Goal: Check status: Check status

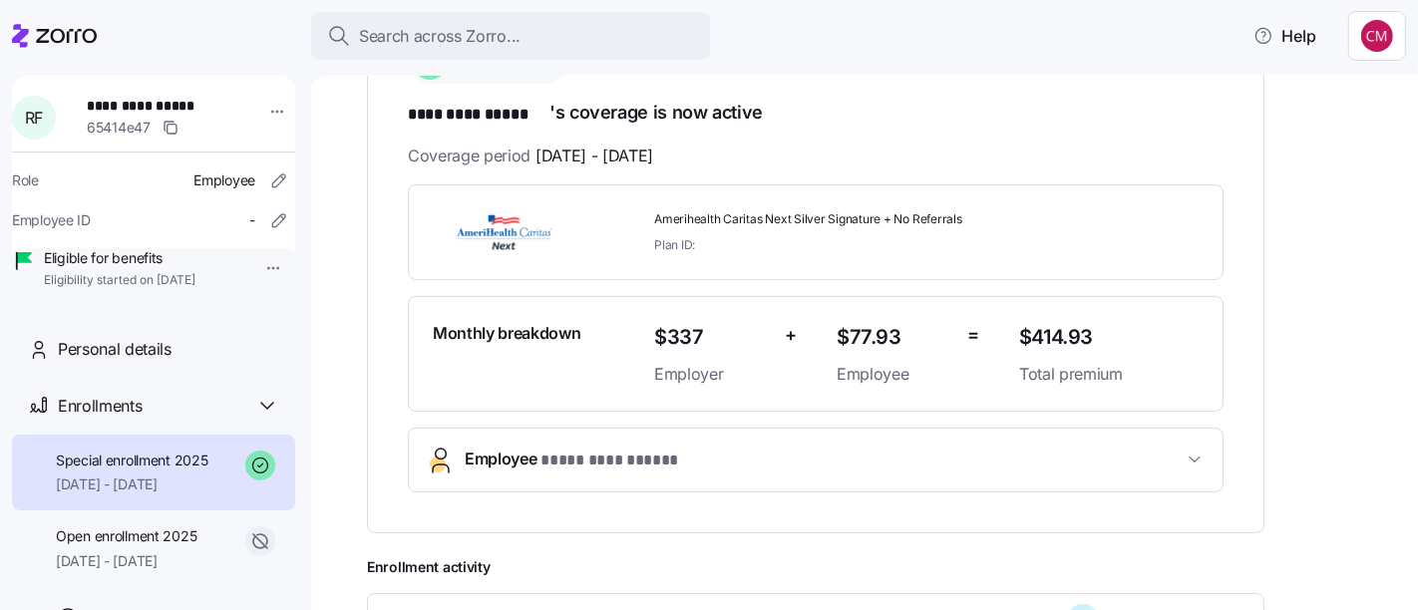
scroll to position [465, 0]
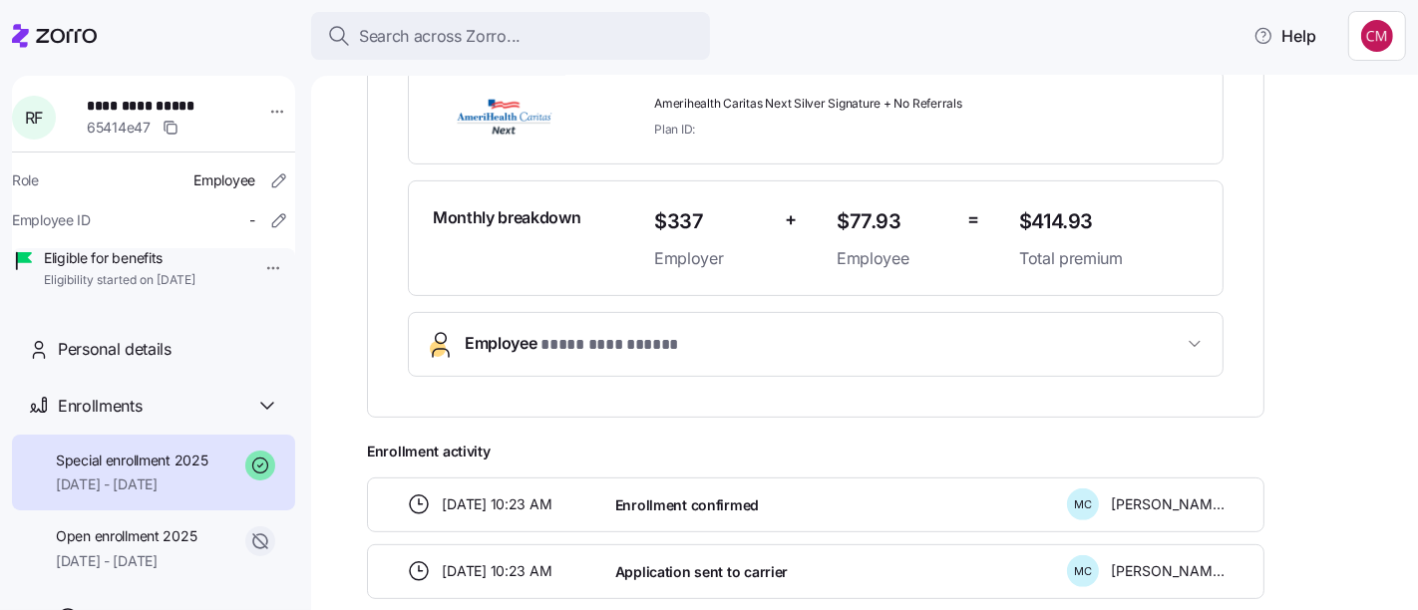
click at [858, 364] on button "**********" at bounding box center [816, 344] width 814 height 63
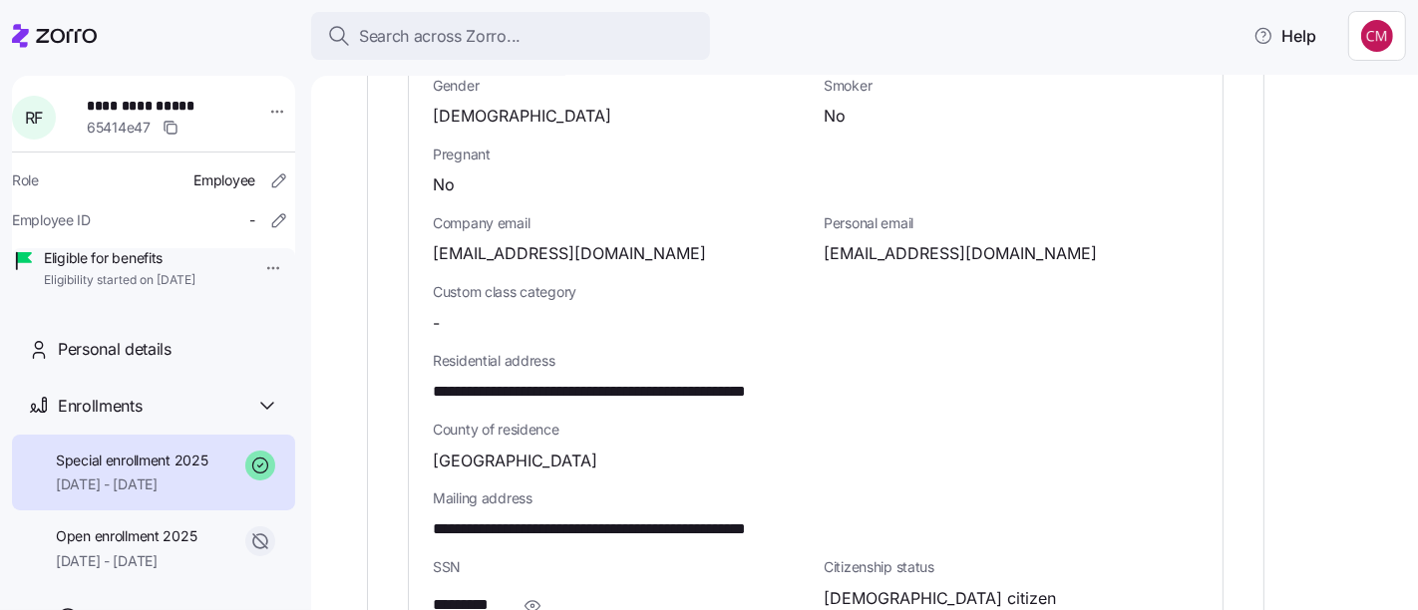
scroll to position [1083, 0]
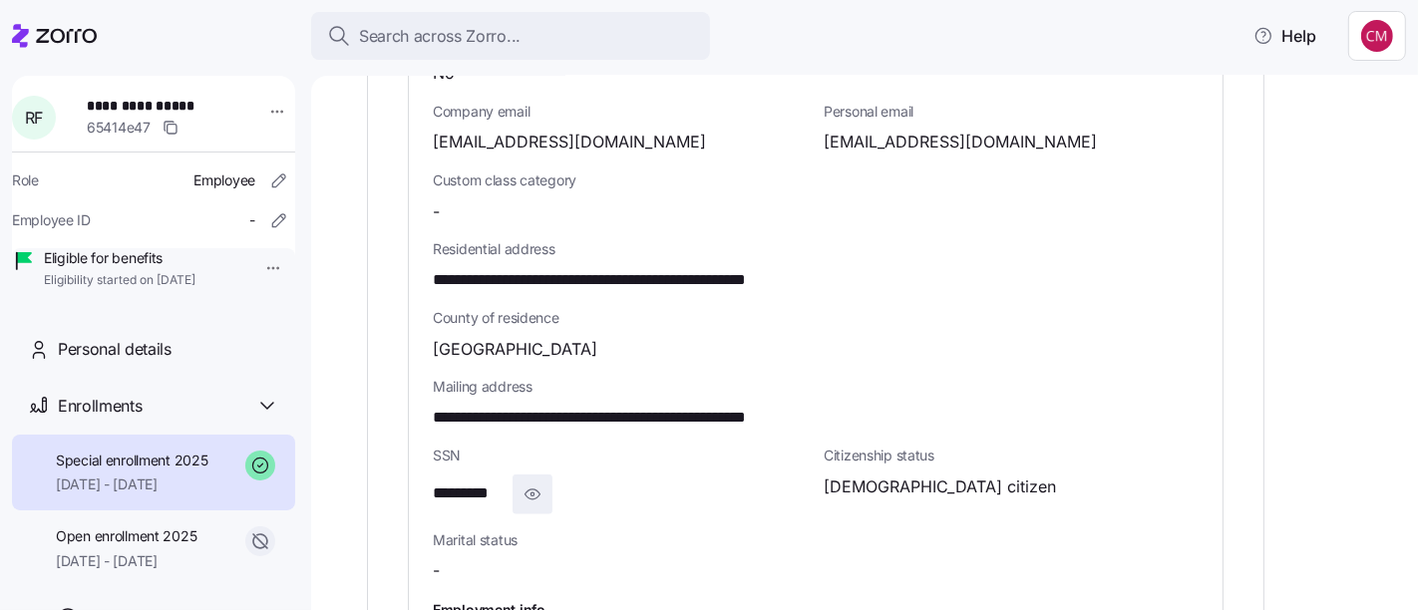
click at [550, 499] on span "button" at bounding box center [533, 495] width 38 height 38
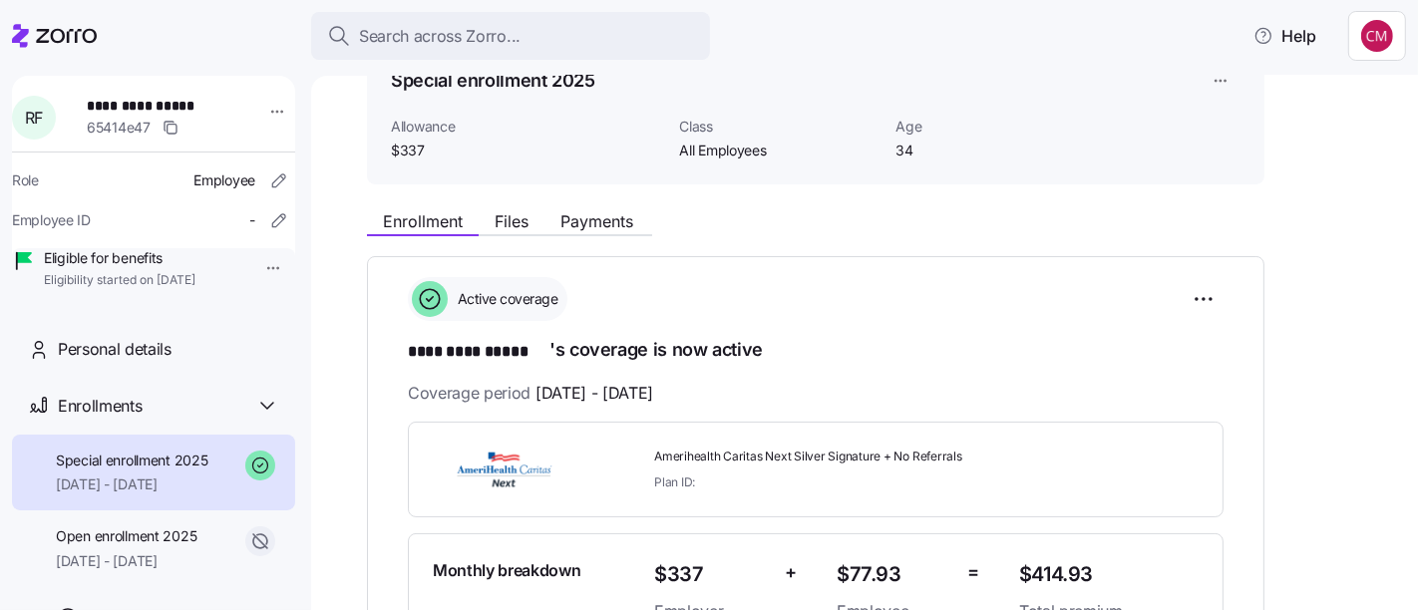
scroll to position [0, 0]
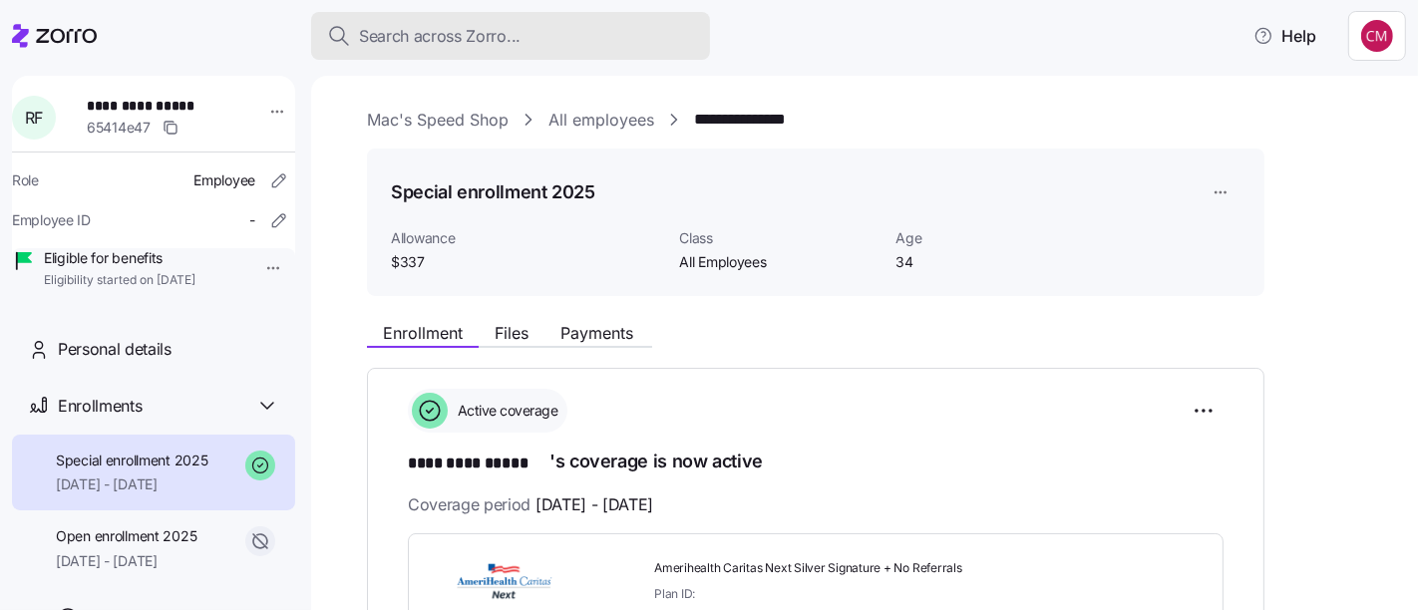
click at [586, 45] on div "Search across Zorro..." at bounding box center [510, 36] width 367 height 25
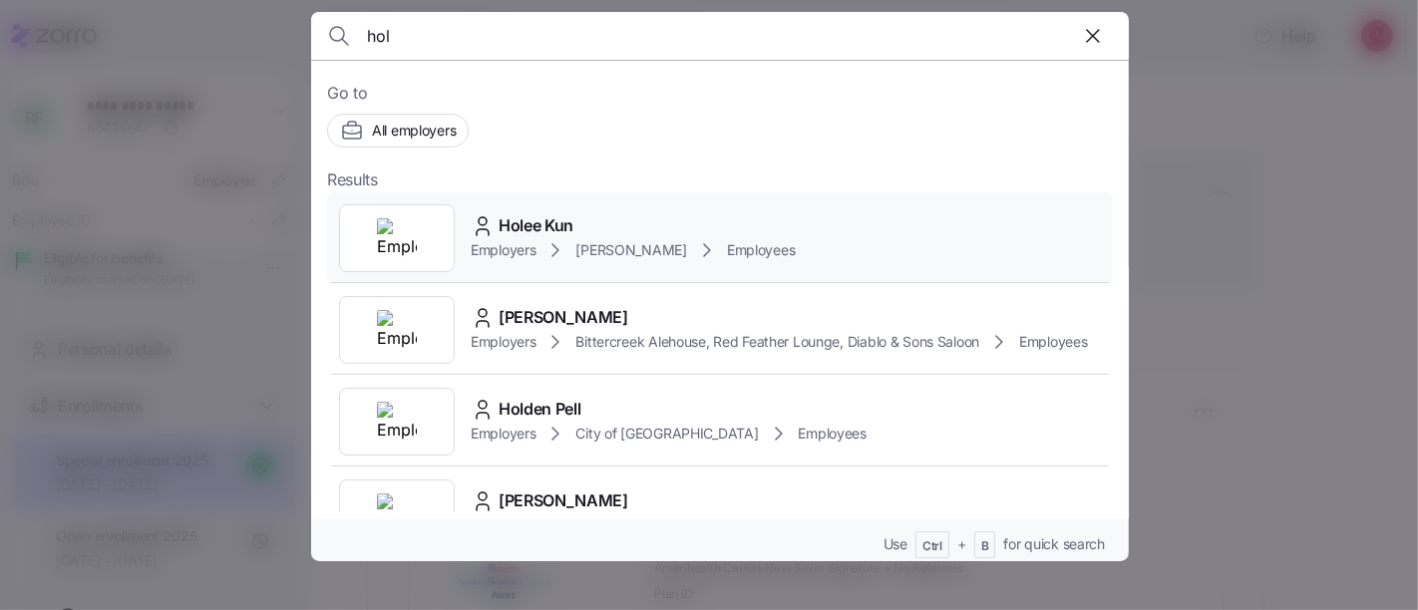
type input "hol"
click at [400, 230] on img at bounding box center [397, 238] width 40 height 40
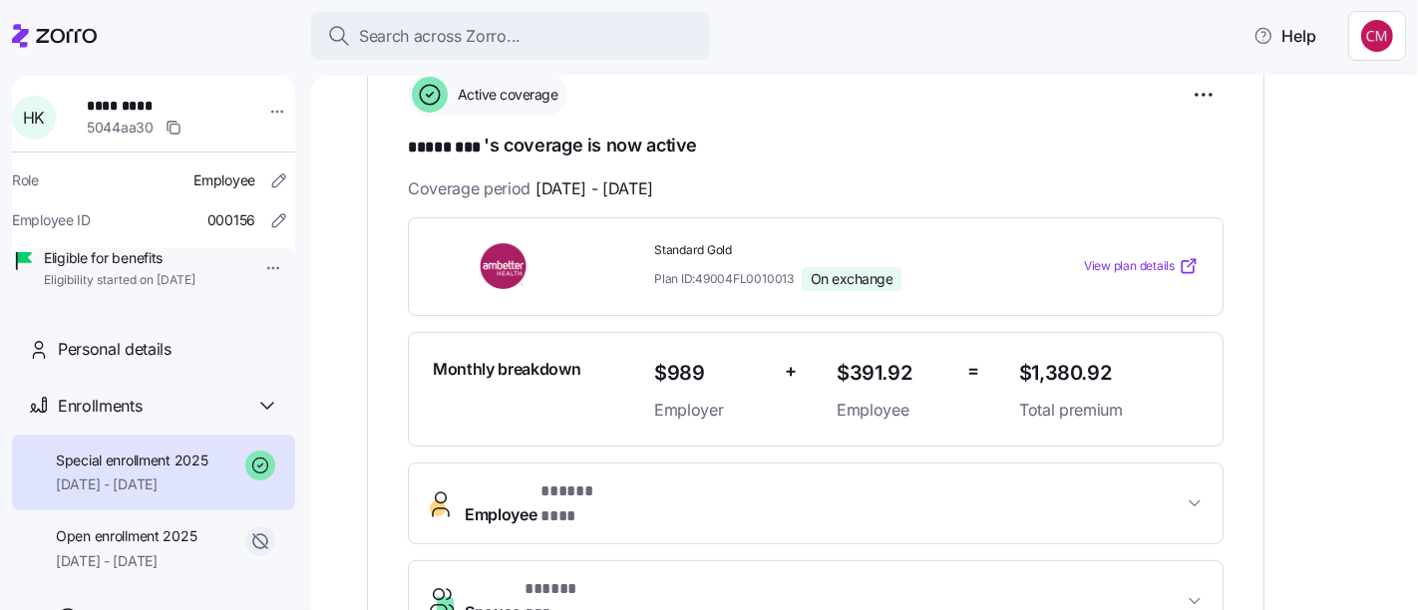
scroll to position [507, 0]
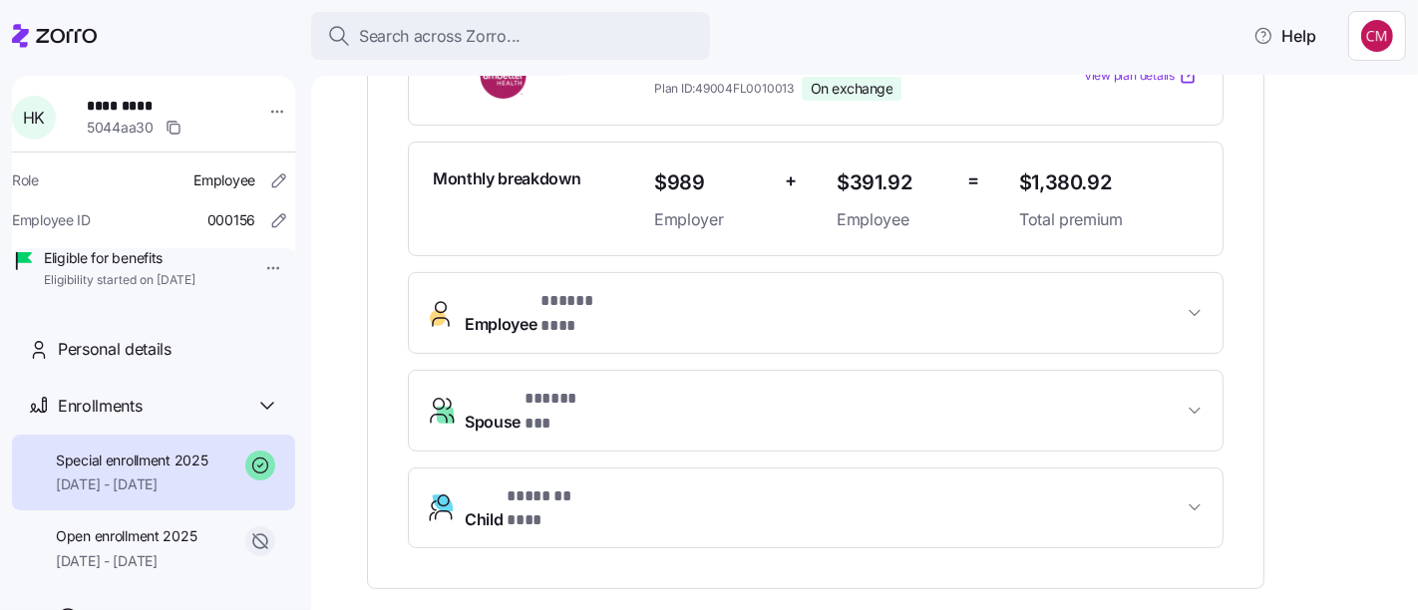
click at [835, 316] on button "Employee * ***** *** *" at bounding box center [816, 313] width 814 height 80
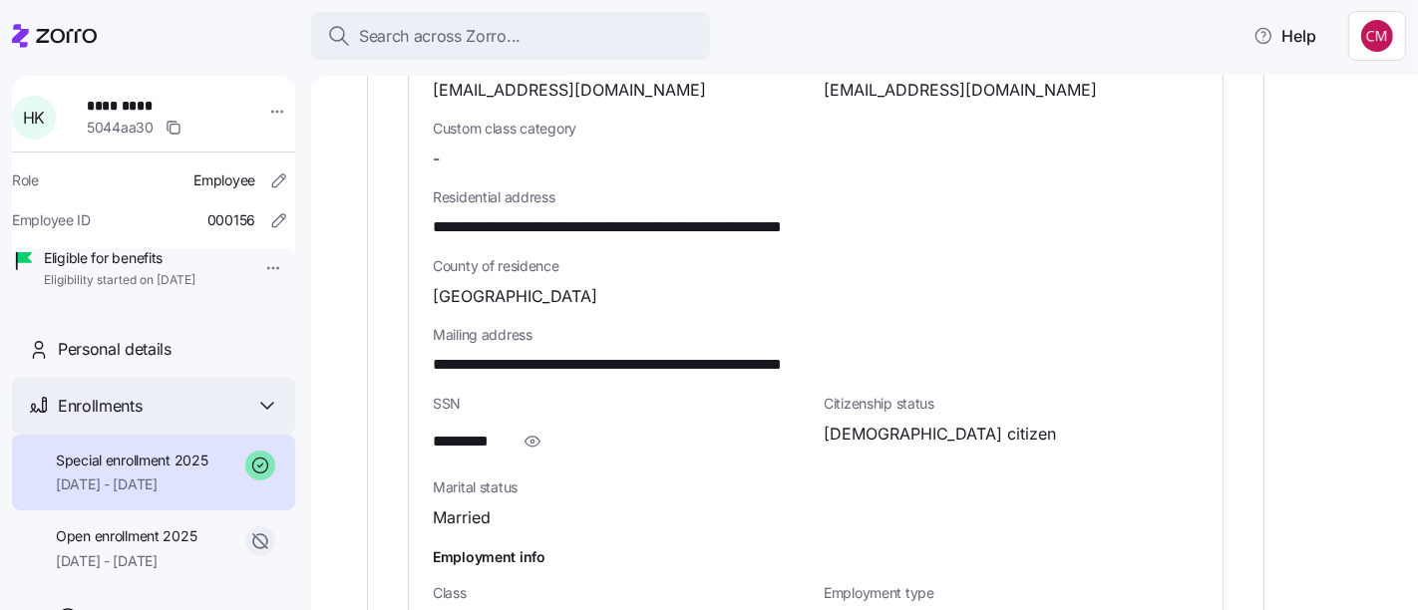
scroll to position [1159, 0]
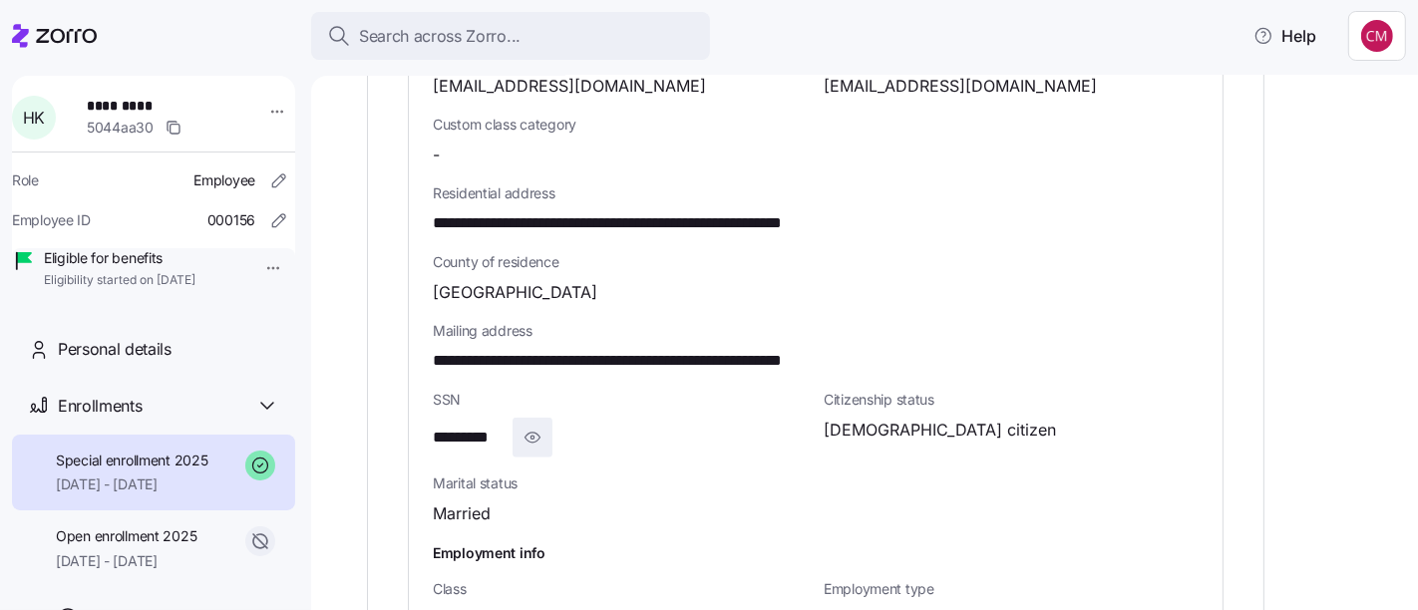
click at [524, 426] on icon "button" at bounding box center [533, 438] width 20 height 24
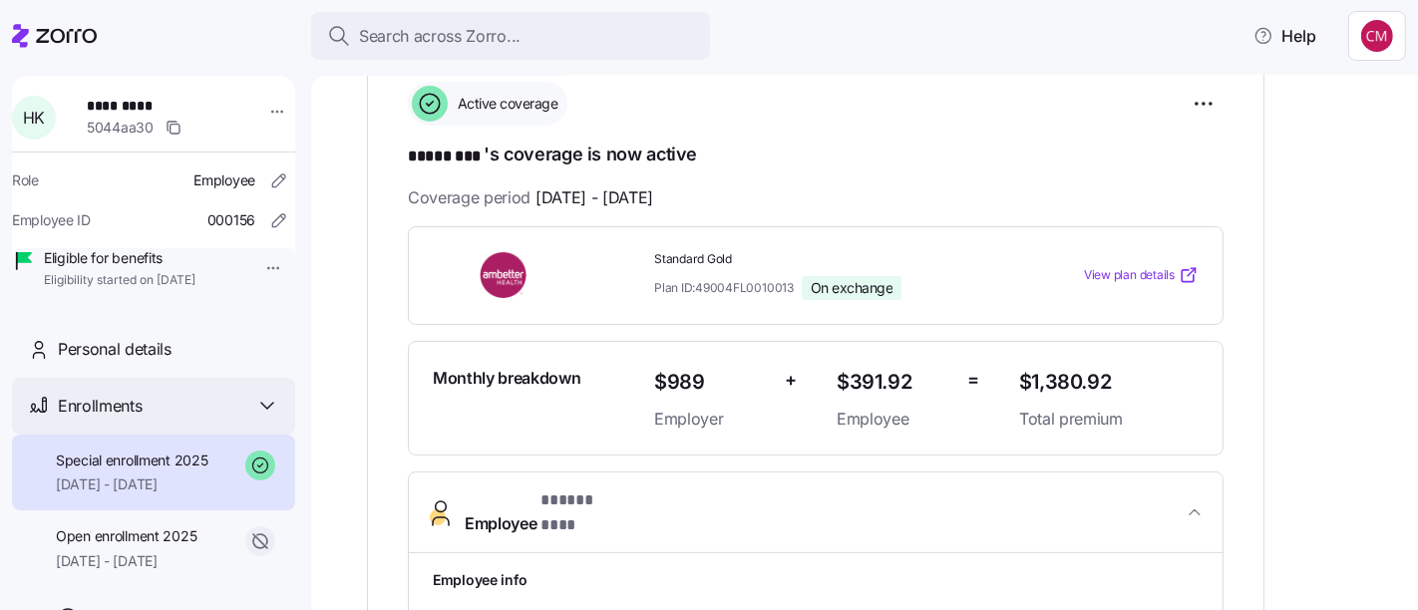
scroll to position [321, 0]
